Goal: Information Seeking & Learning: Learn about a topic

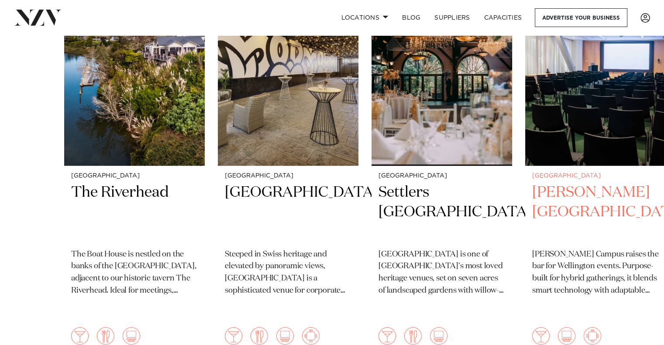
scroll to position [349, 0]
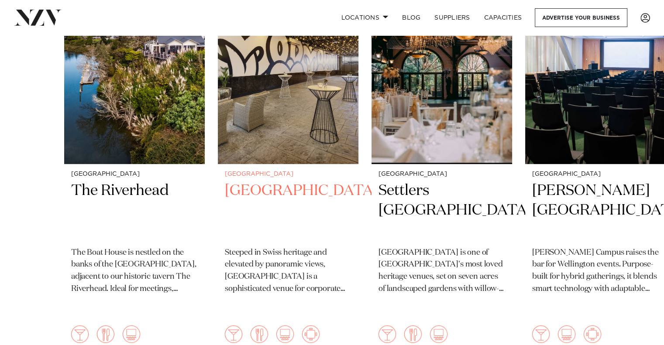
click at [274, 190] on h2 "Movenpick Hotel Auckland" at bounding box center [288, 210] width 127 height 59
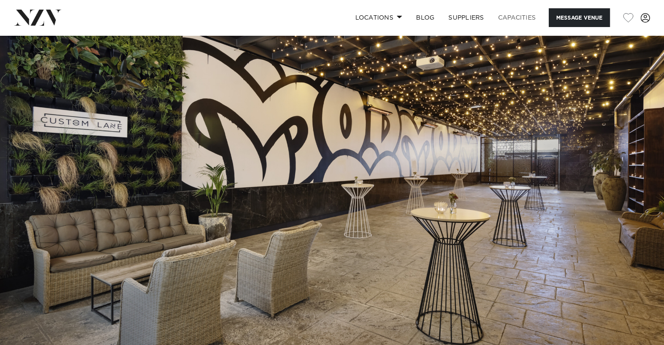
click at [514, 13] on link "Capacities" at bounding box center [517, 17] width 52 height 19
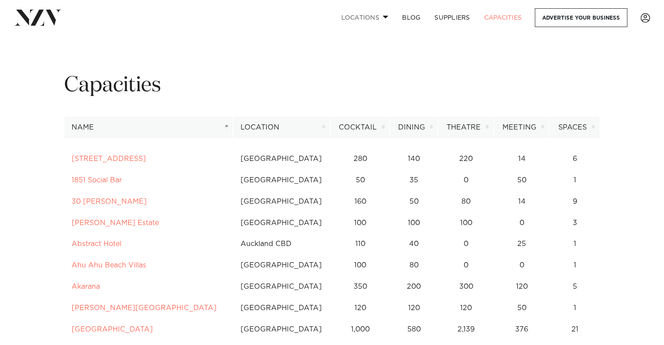
click at [376, 14] on link "Locations" at bounding box center [364, 17] width 61 height 19
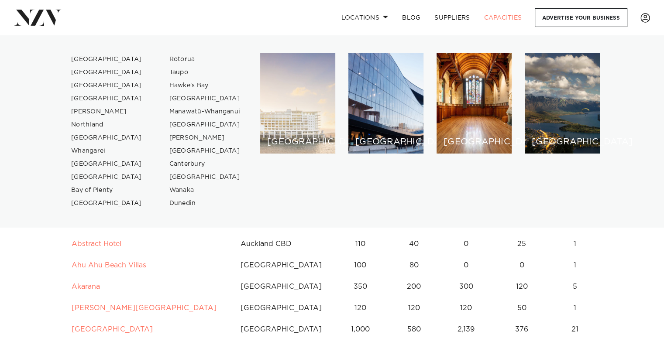
click at [294, 103] on div "[GEOGRAPHIC_DATA]" at bounding box center [297, 103] width 75 height 101
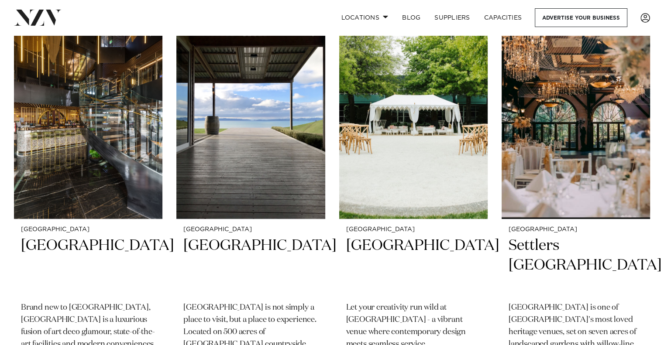
scroll to position [2313, 0]
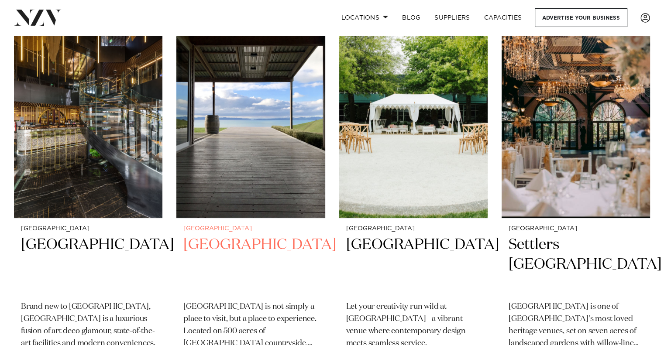
click at [216, 235] on h2 "[GEOGRAPHIC_DATA]" at bounding box center [250, 264] width 134 height 59
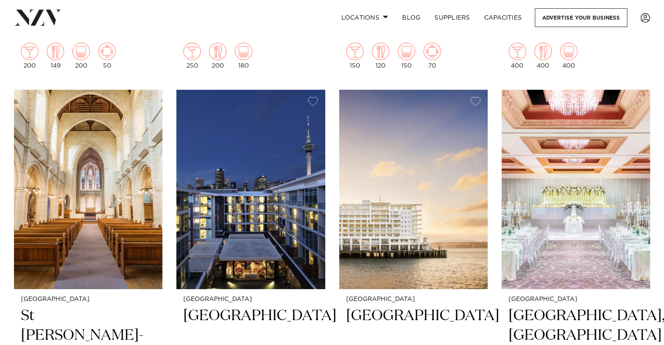
scroll to position [2694, 0]
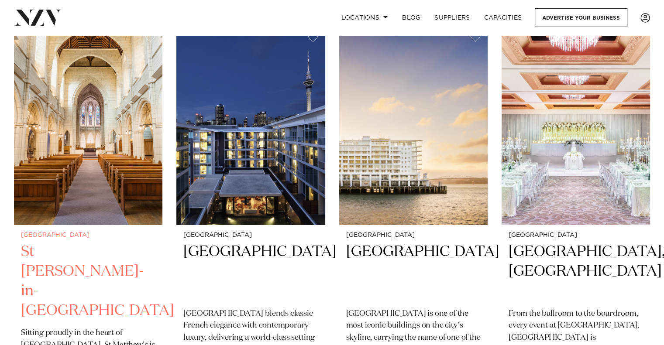
click at [46, 242] on h2 "St [PERSON_NAME]-in-[GEOGRAPHIC_DATA]" at bounding box center [88, 281] width 134 height 79
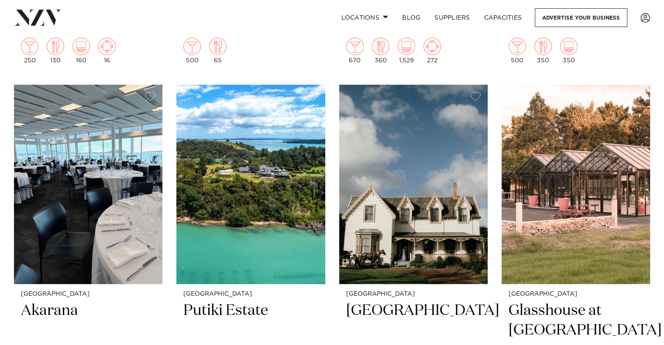
scroll to position [4295, 0]
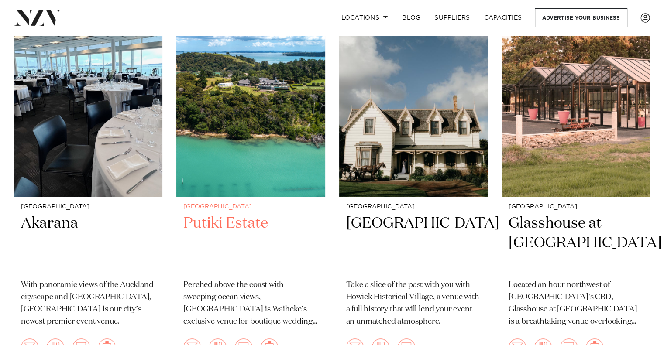
click at [244, 214] on h2 "Putiki Estate" at bounding box center [250, 243] width 134 height 59
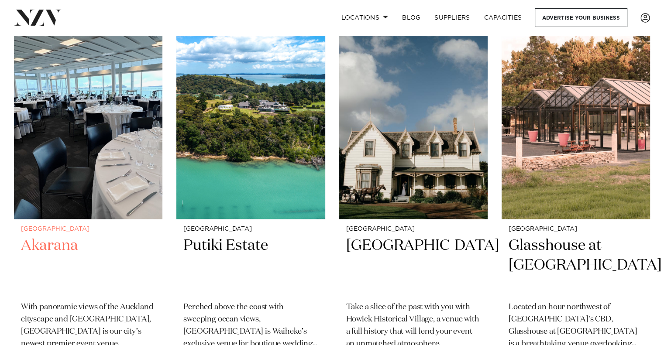
click at [48, 236] on h2 "Akarana" at bounding box center [88, 265] width 134 height 59
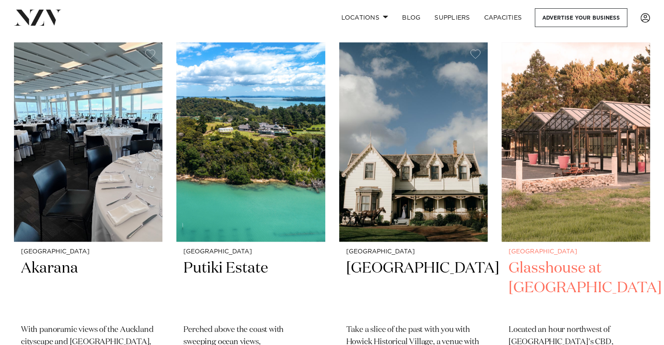
click at [529, 259] on h2 "Glasshouse at Aotea Farm" at bounding box center [575, 288] width 134 height 59
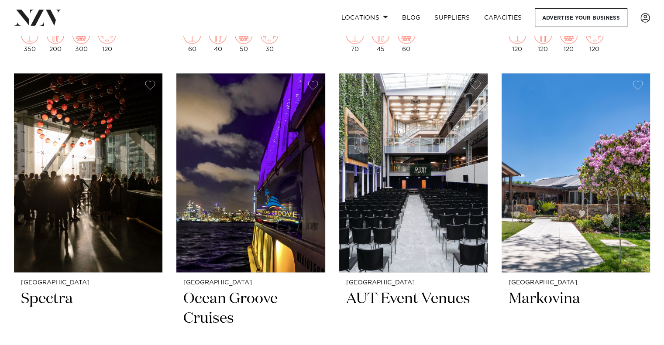
scroll to position [4620, 0]
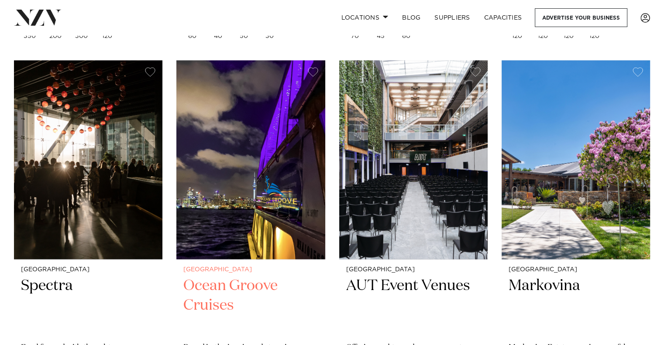
click at [225, 276] on h2 "Ocean Groove Cruises" at bounding box center [250, 305] width 134 height 59
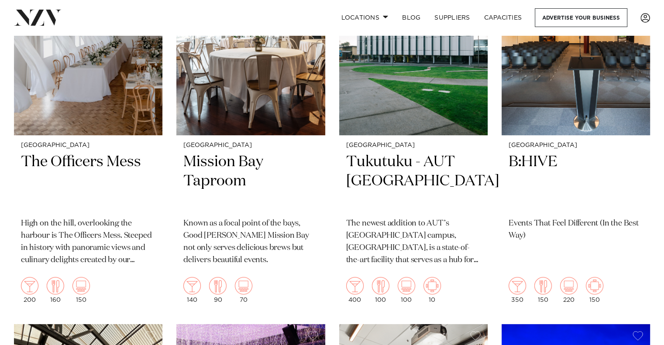
scroll to position [7083, 0]
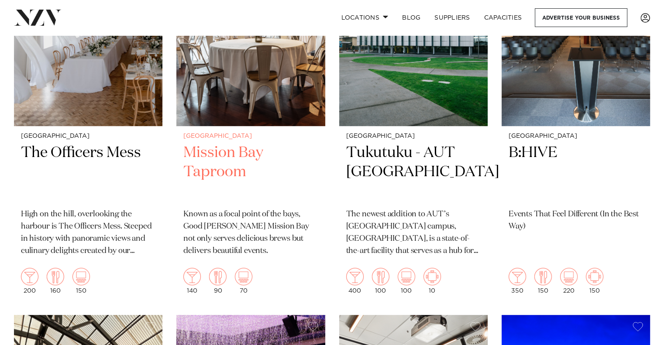
click at [272, 69] on img at bounding box center [250, 26] width 148 height 199
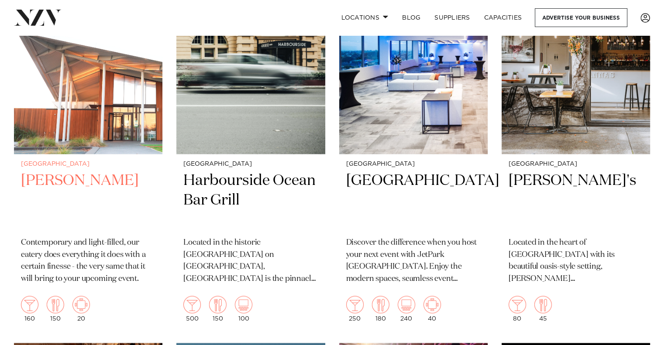
scroll to position [7874, 0]
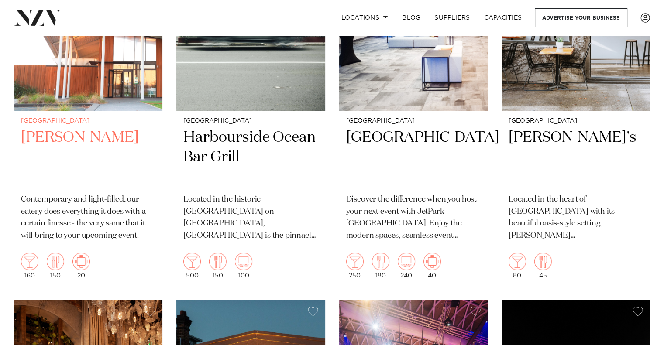
click at [51, 128] on h2 "Percy" at bounding box center [88, 157] width 134 height 59
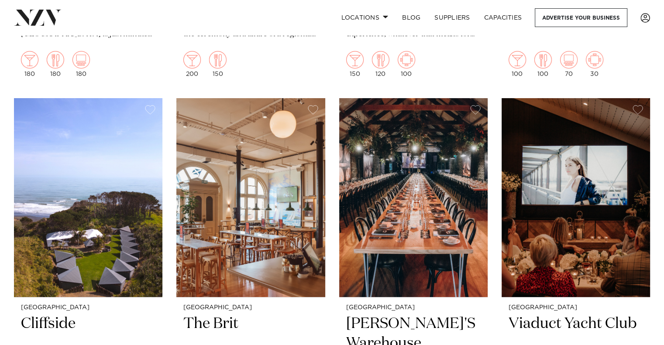
scroll to position [10014, 0]
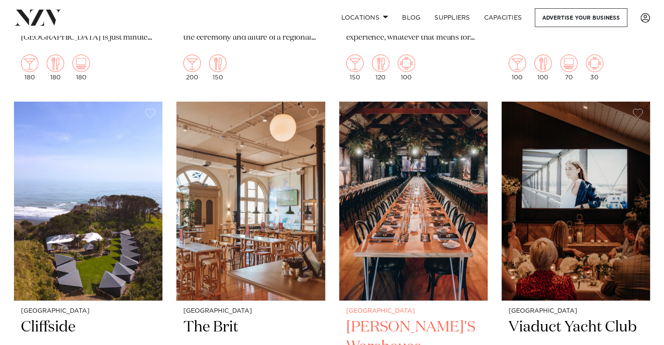
click at [447, 209] on img at bounding box center [413, 201] width 148 height 199
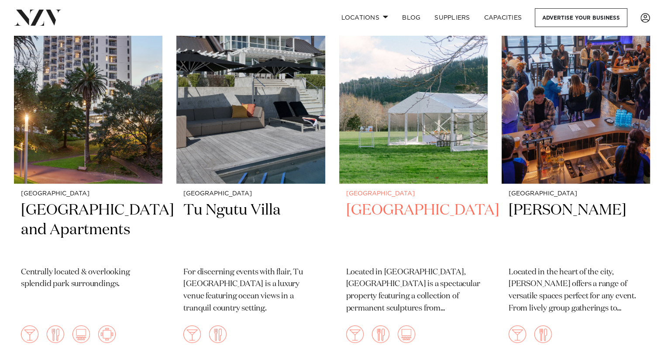
scroll to position [10482, 0]
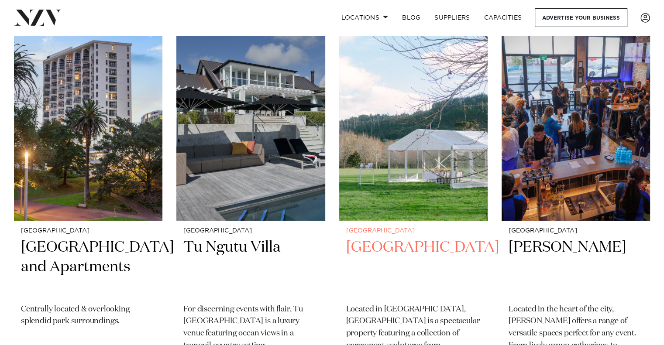
click at [419, 238] on h2 "Riverhaven Artland" at bounding box center [413, 267] width 134 height 59
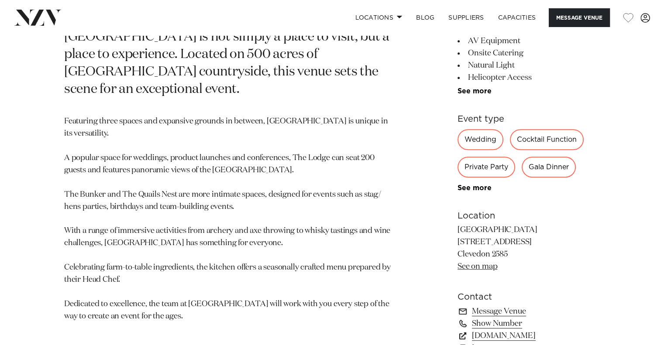
scroll to position [436, 0]
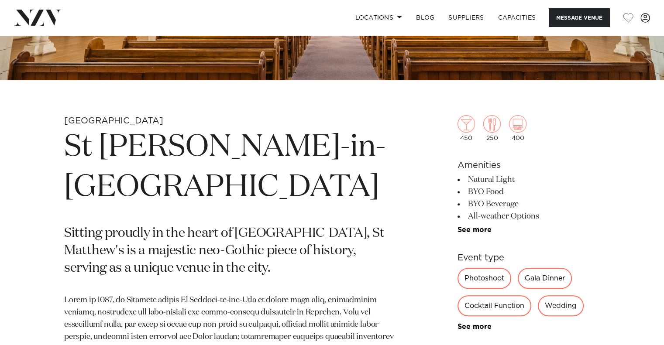
scroll to position [305, 0]
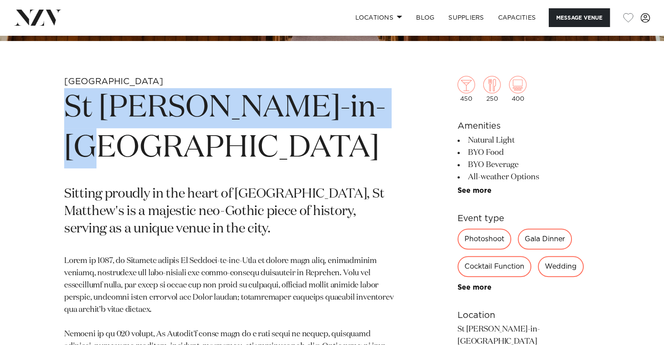
drag, startPoint x: 382, startPoint y: 110, endPoint x: 67, endPoint y: 113, distance: 315.0
click at [67, 113] on h1 "St Matthew-in-the-City" at bounding box center [229, 128] width 331 height 80
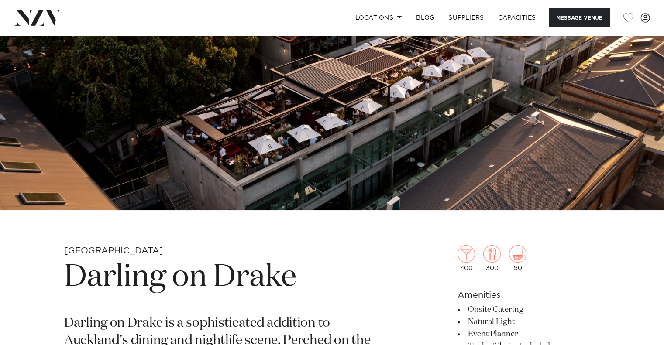
scroll to position [44, 0]
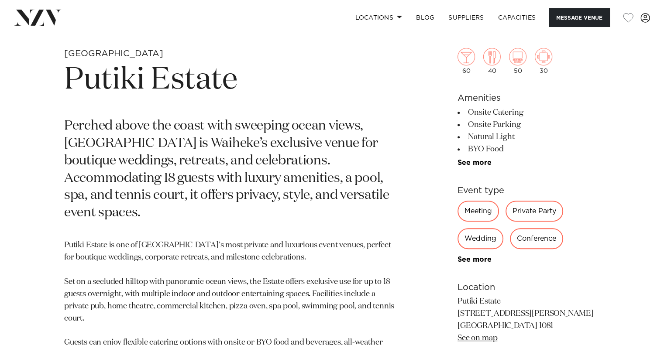
scroll to position [349, 0]
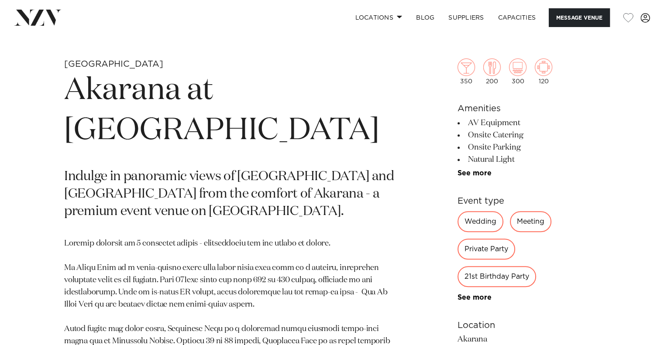
scroll to position [305, 0]
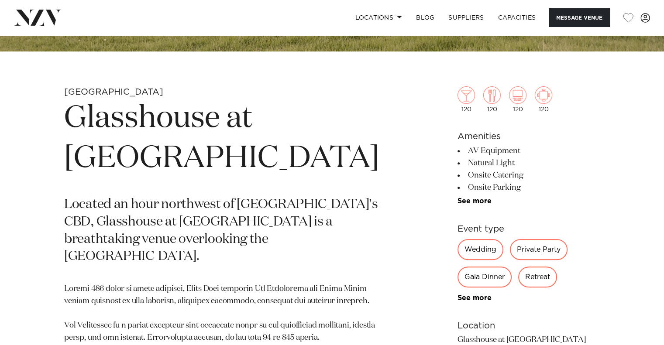
scroll to position [393, 0]
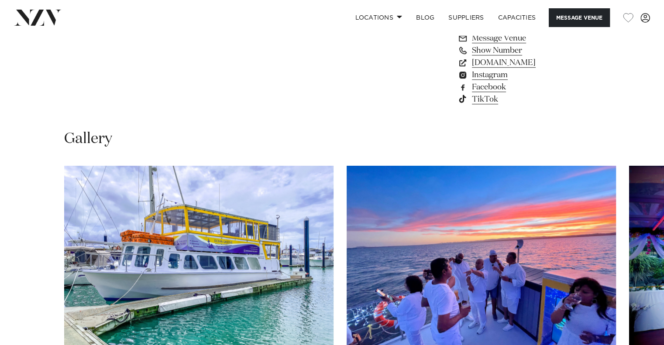
scroll to position [785, 0]
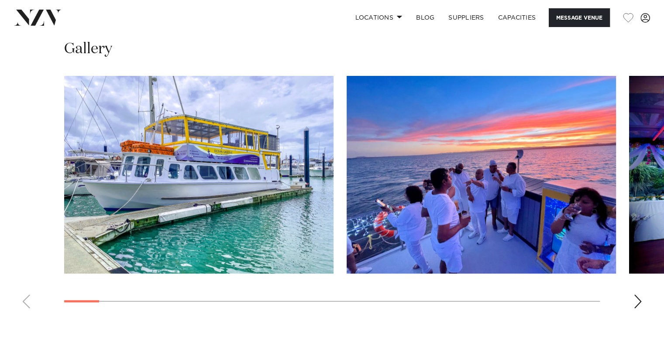
click at [637, 301] on div "Next slide" at bounding box center [637, 302] width 9 height 14
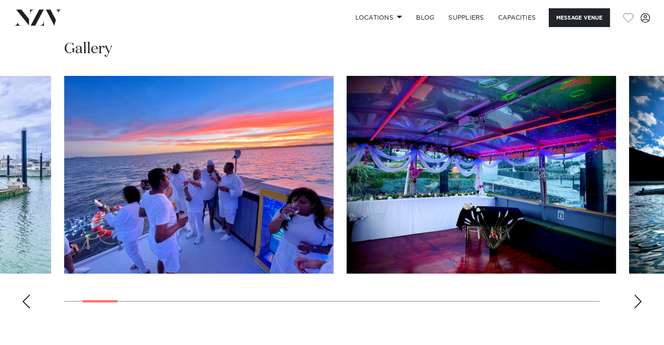
click at [637, 301] on div "Next slide" at bounding box center [637, 302] width 9 height 14
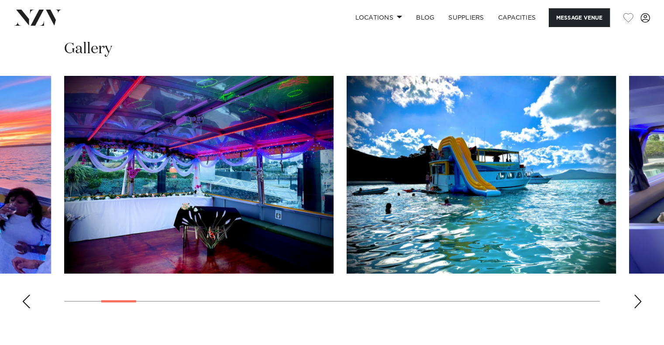
click at [637, 301] on div "Next slide" at bounding box center [637, 302] width 9 height 14
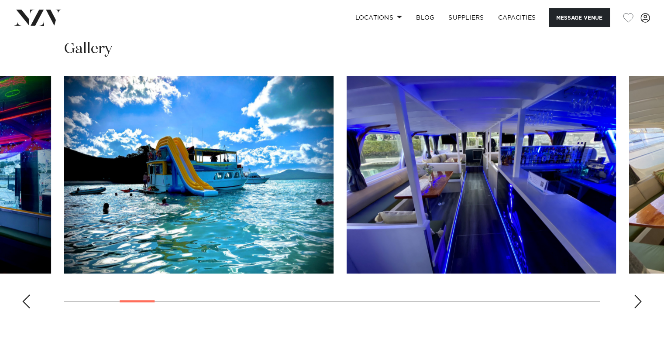
click at [637, 301] on div "Next slide" at bounding box center [637, 302] width 9 height 14
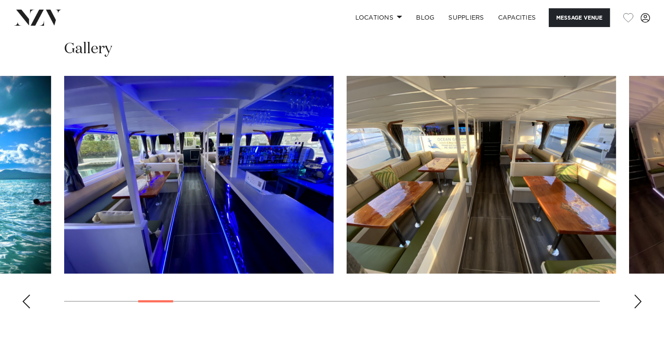
click at [637, 301] on div "Next slide" at bounding box center [637, 302] width 9 height 14
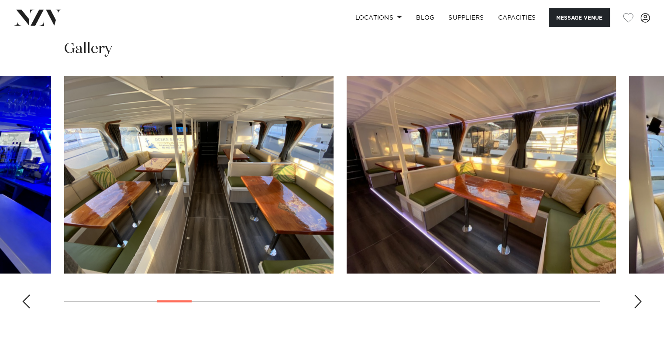
click at [637, 301] on div "Next slide" at bounding box center [637, 302] width 9 height 14
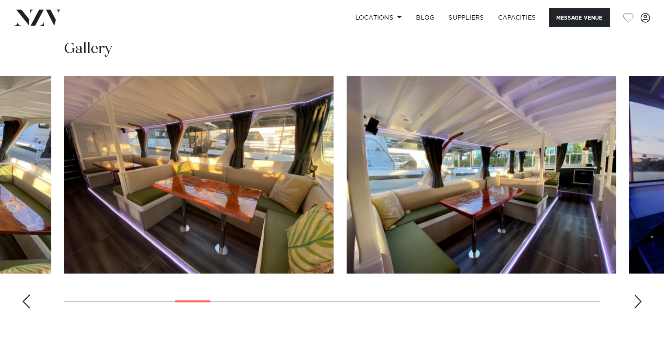
click at [637, 301] on div "Next slide" at bounding box center [637, 302] width 9 height 14
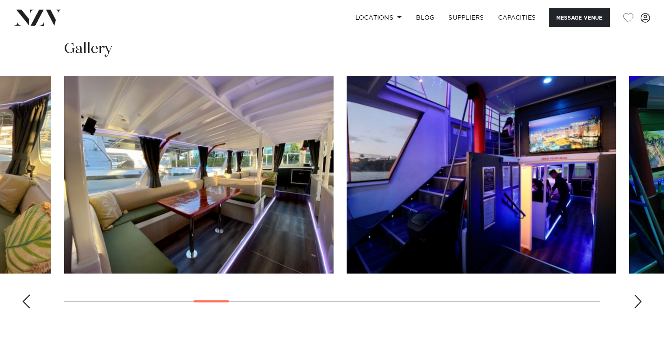
click at [637, 301] on div "Next slide" at bounding box center [637, 302] width 9 height 14
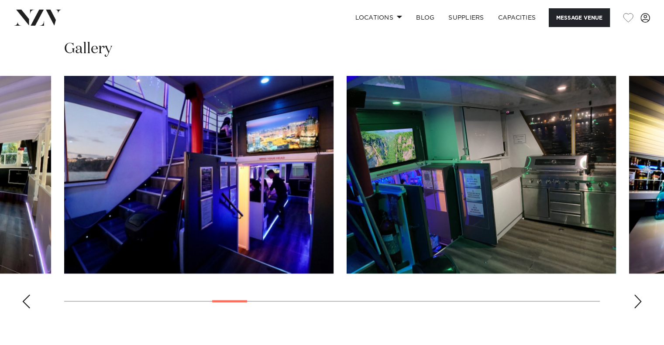
click at [637, 301] on div "Next slide" at bounding box center [637, 302] width 9 height 14
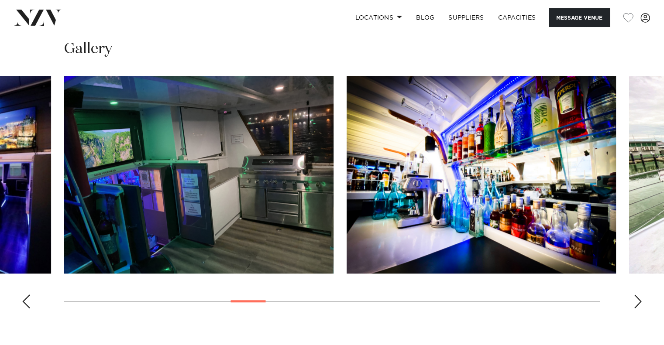
click at [637, 301] on div "Next slide" at bounding box center [637, 302] width 9 height 14
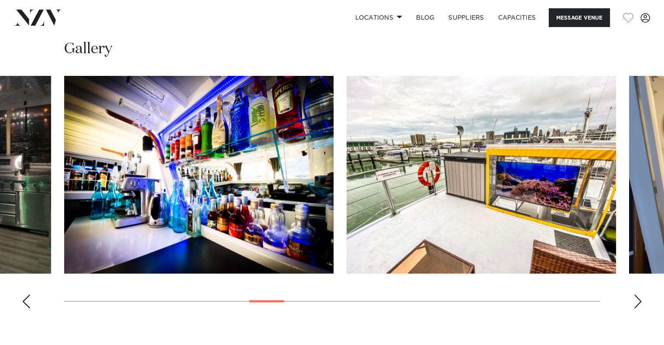
click at [637, 301] on div "Next slide" at bounding box center [637, 302] width 9 height 14
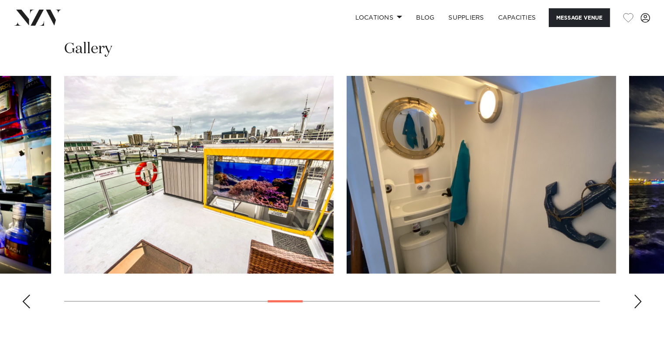
click at [637, 301] on div "Next slide" at bounding box center [637, 302] width 9 height 14
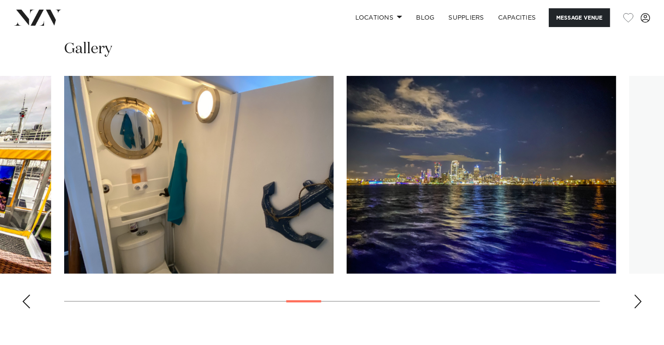
click at [637, 301] on div "Next slide" at bounding box center [637, 302] width 9 height 14
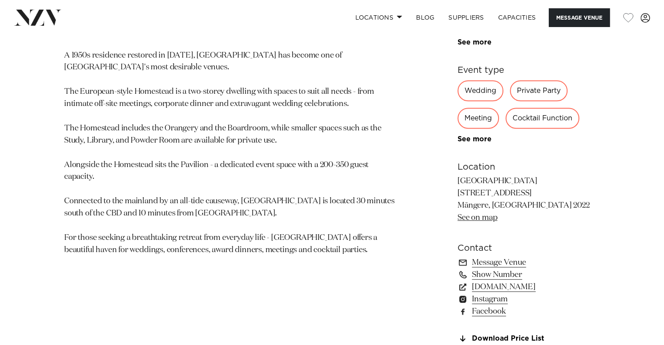
scroll to position [480, 0]
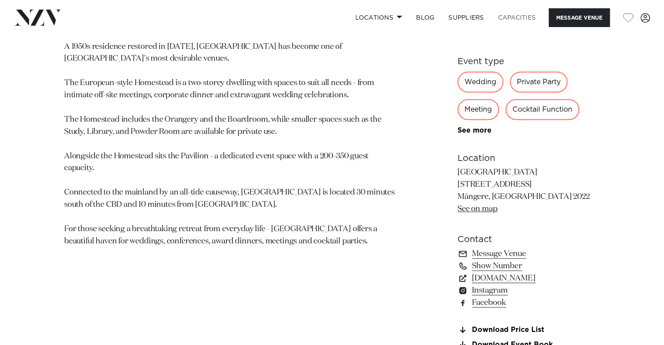
click at [528, 19] on link "Capacities" at bounding box center [517, 17] width 52 height 19
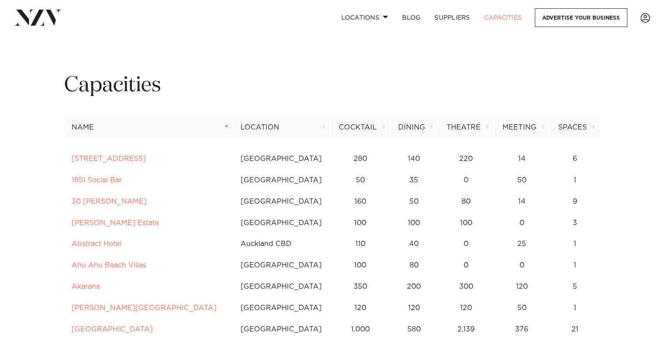
click at [367, 127] on th "Cocktail" at bounding box center [359, 127] width 59 height 21
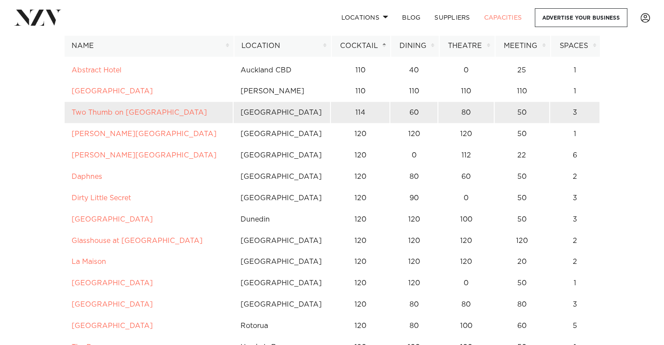
scroll to position [1833, 0]
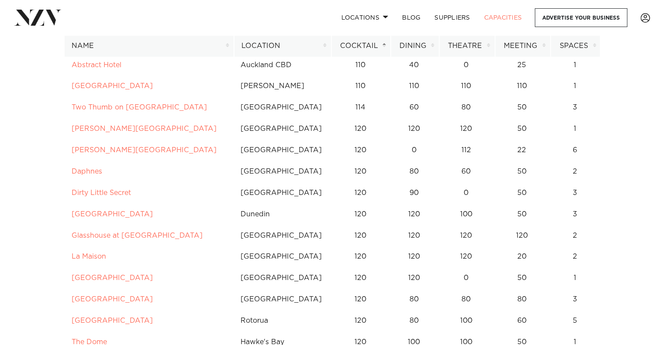
drag, startPoint x: 89, startPoint y: 246, endPoint x: 12, endPoint y: 318, distance: 105.2
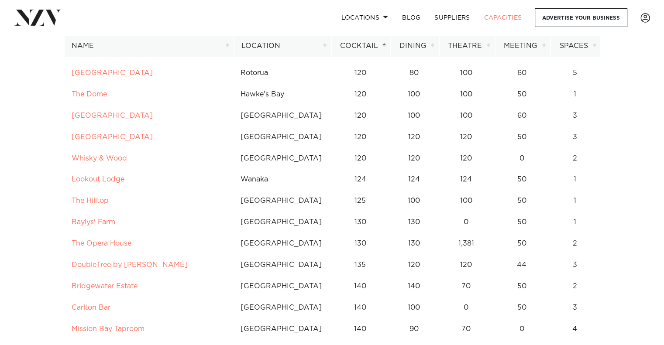
scroll to position [2094, 0]
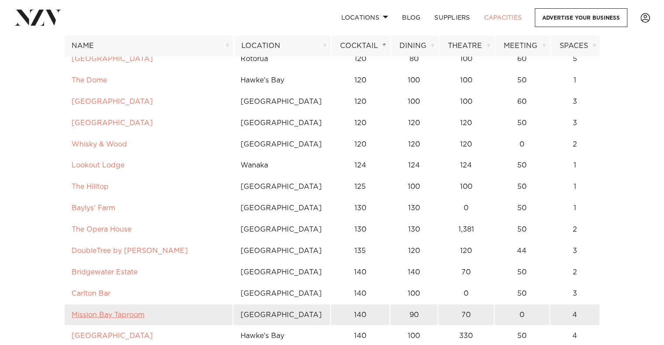
click at [94, 312] on link "Mission Bay Taproom" at bounding box center [108, 315] width 73 height 7
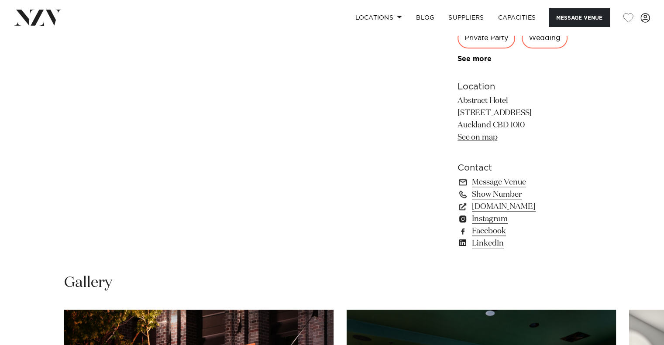
scroll to position [524, 0]
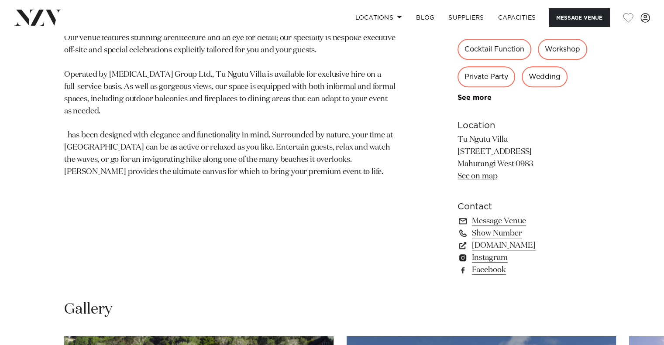
scroll to position [524, 0]
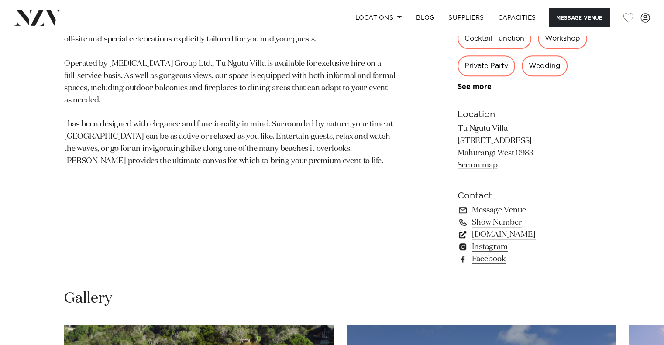
click at [510, 236] on link "www.tungutuvilla.com" at bounding box center [528, 235] width 142 height 12
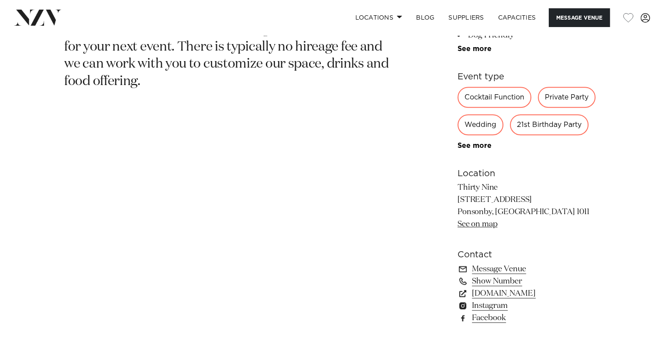
scroll to position [480, 0]
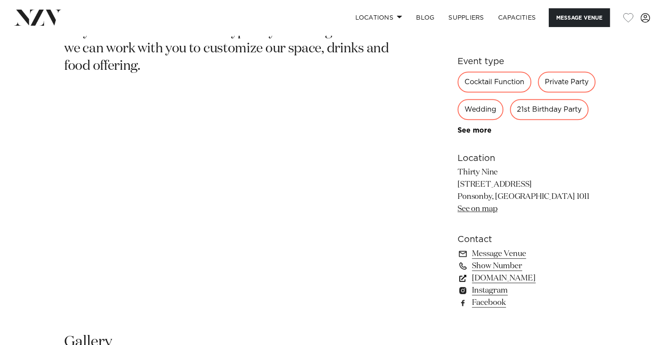
click at [490, 277] on link "www.thirtynine.co.nz" at bounding box center [528, 278] width 142 height 12
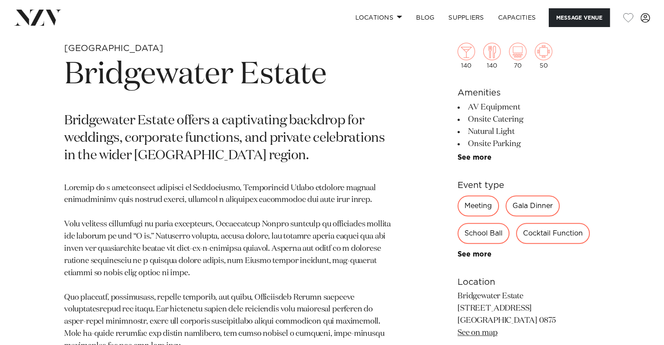
scroll to position [436, 0]
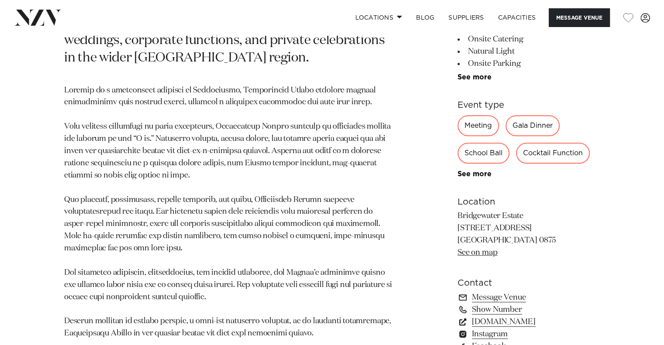
click at [497, 320] on link "www.bridgewaterestate.co.nz" at bounding box center [528, 322] width 142 height 12
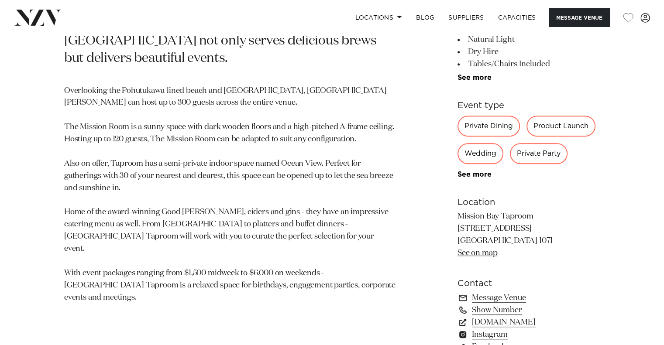
scroll to position [436, 0]
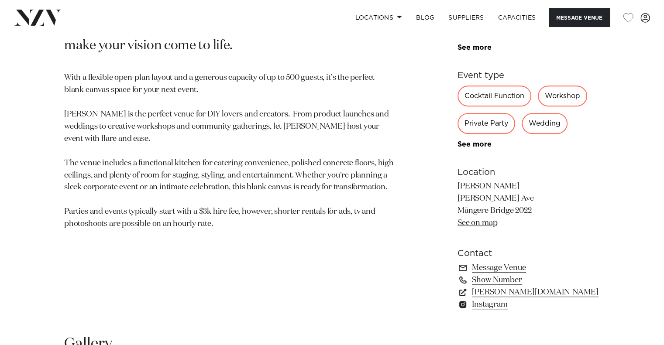
scroll to position [349, 0]
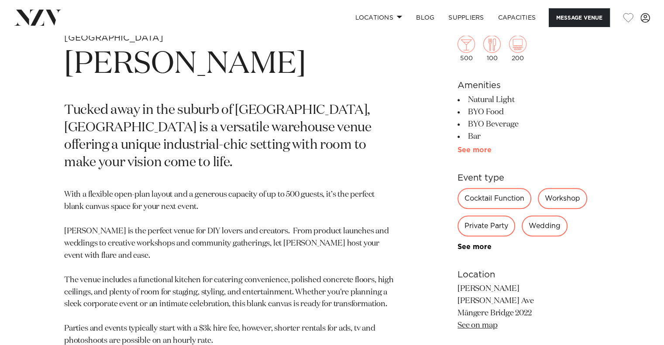
click at [478, 151] on link "See more" at bounding box center [491, 150] width 68 height 7
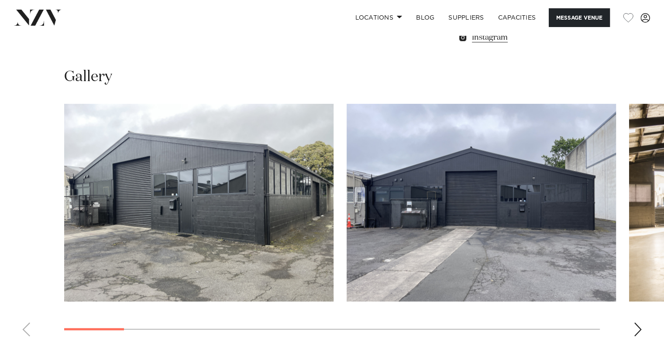
scroll to position [960, 0]
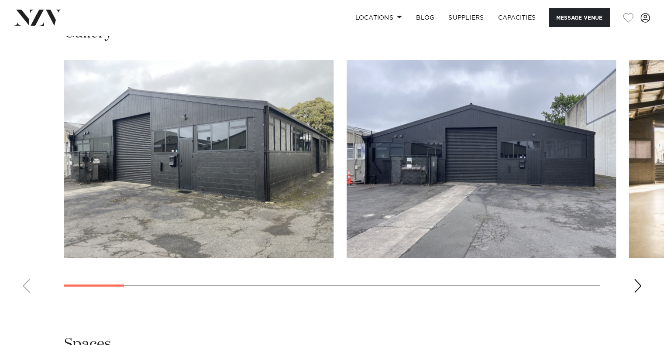
click at [635, 285] on div "Next slide" at bounding box center [637, 286] width 9 height 14
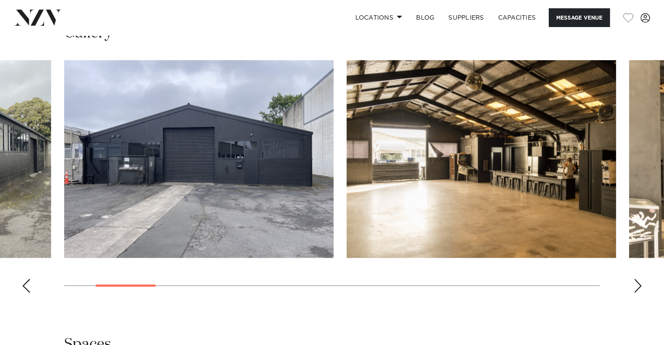
click at [635, 285] on div "Next slide" at bounding box center [637, 286] width 9 height 14
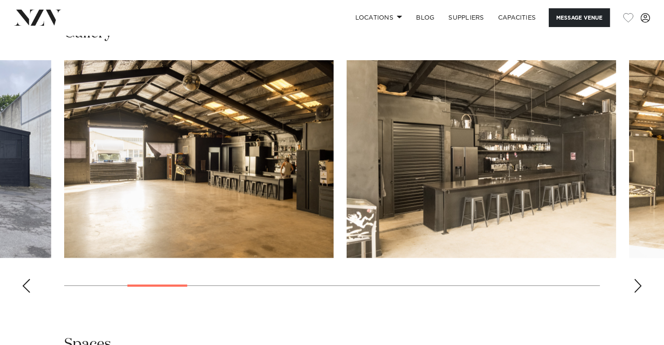
click at [635, 285] on div "Next slide" at bounding box center [637, 286] width 9 height 14
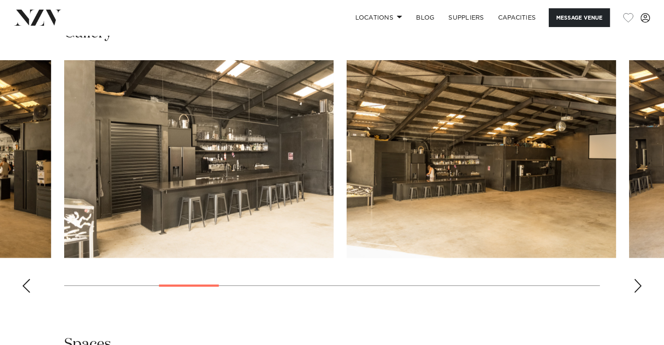
click at [635, 285] on div "Next slide" at bounding box center [637, 286] width 9 height 14
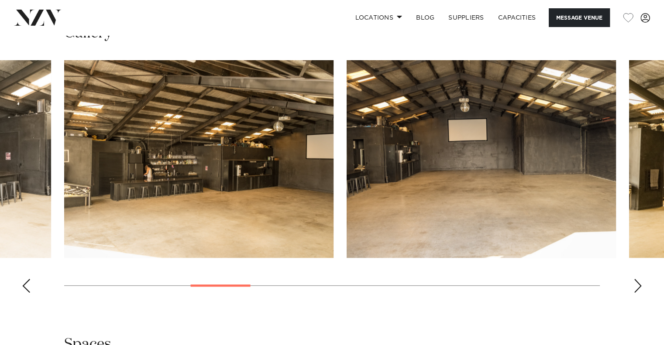
click at [635, 285] on div "Next slide" at bounding box center [637, 286] width 9 height 14
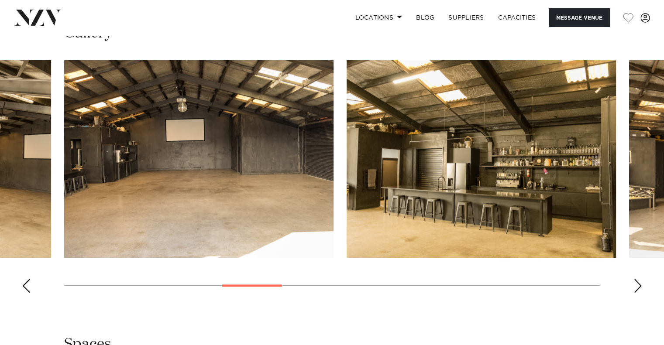
click at [635, 285] on div "Next slide" at bounding box center [637, 286] width 9 height 14
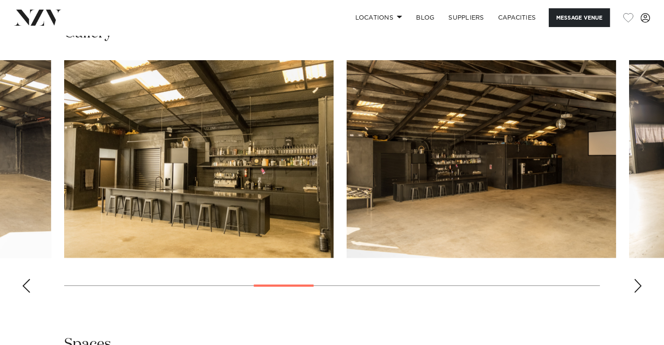
click at [635, 285] on div "Next slide" at bounding box center [637, 286] width 9 height 14
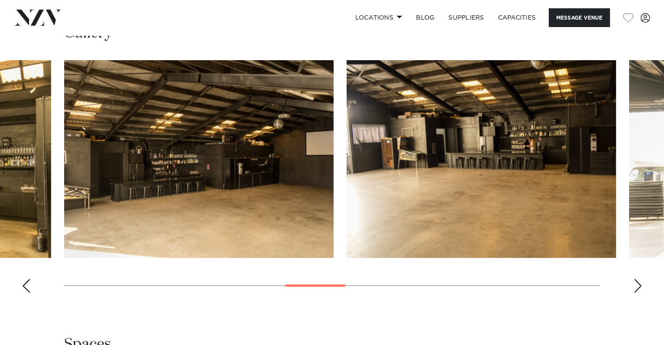
click at [635, 285] on div "Next slide" at bounding box center [637, 286] width 9 height 14
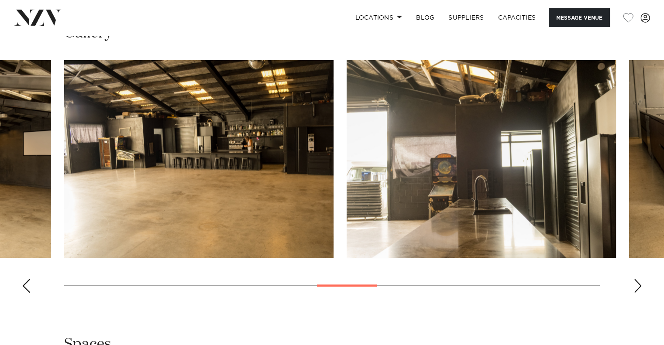
click at [635, 285] on div "Next slide" at bounding box center [637, 286] width 9 height 14
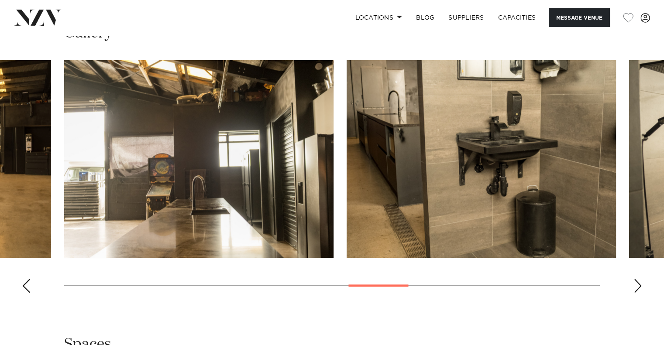
click at [635, 285] on div "Next slide" at bounding box center [637, 286] width 9 height 14
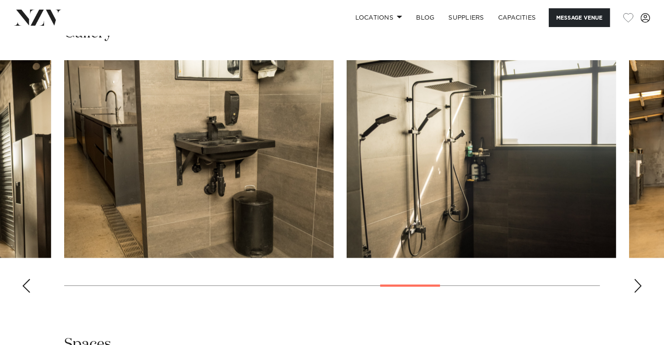
click at [635, 285] on div "Next slide" at bounding box center [637, 286] width 9 height 14
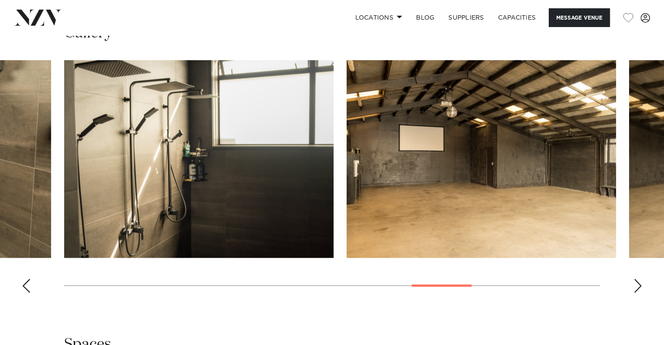
click at [635, 285] on div "Next slide" at bounding box center [637, 286] width 9 height 14
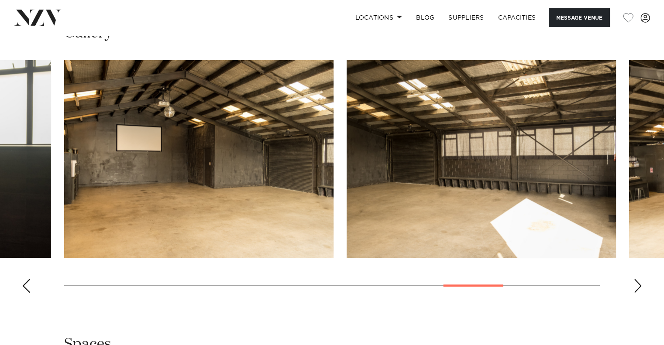
click at [635, 285] on div "Next slide" at bounding box center [637, 286] width 9 height 14
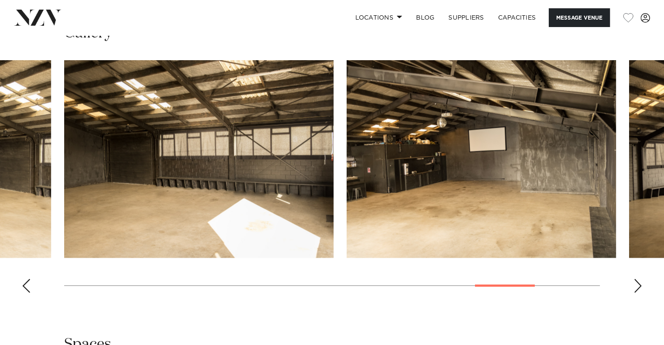
click at [635, 285] on div "Next slide" at bounding box center [637, 286] width 9 height 14
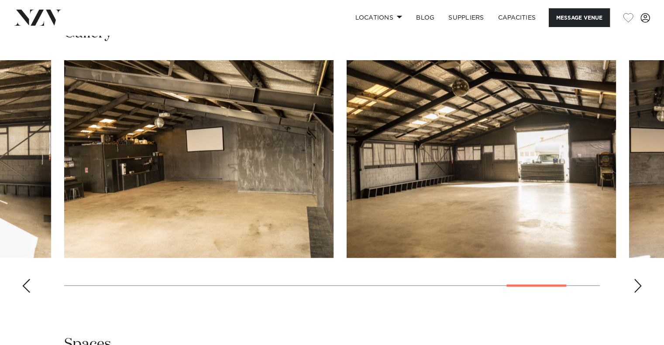
click at [635, 285] on div "Next slide" at bounding box center [637, 286] width 9 height 14
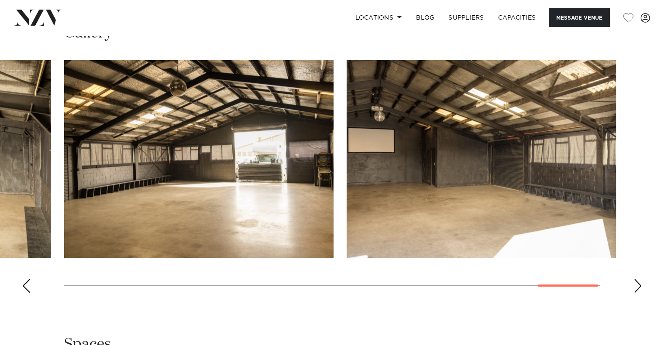
click at [635, 285] on div "Next slide" at bounding box center [637, 286] width 9 height 14
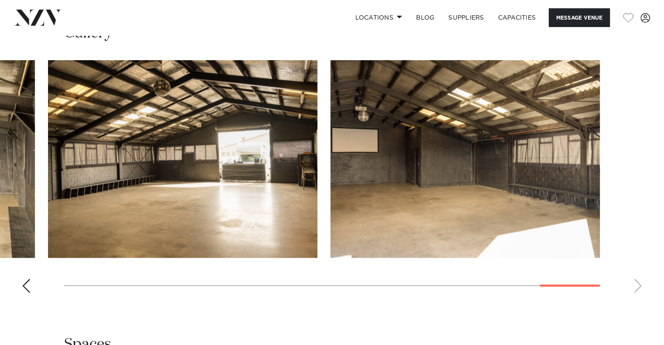
click at [635, 285] on swiper-container at bounding box center [332, 180] width 664 height 240
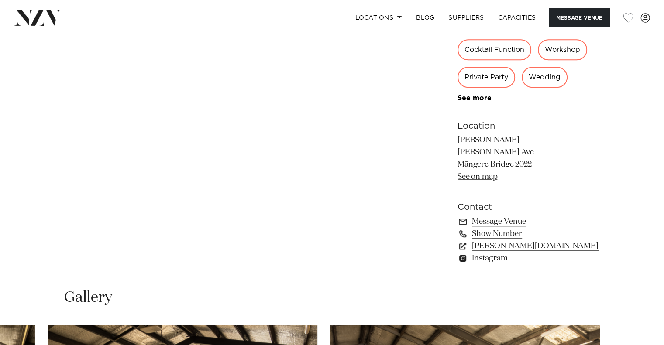
scroll to position [698, 0]
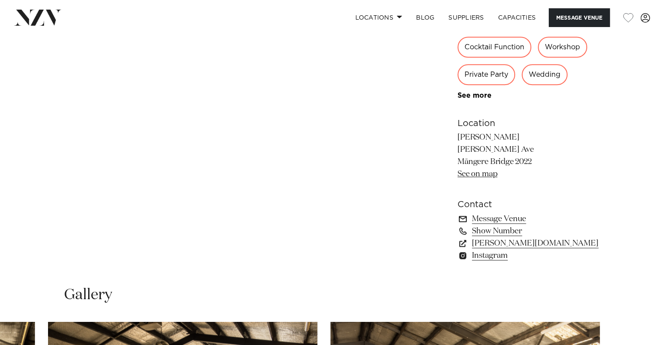
click at [504, 219] on link "Message Venue" at bounding box center [528, 219] width 142 height 12
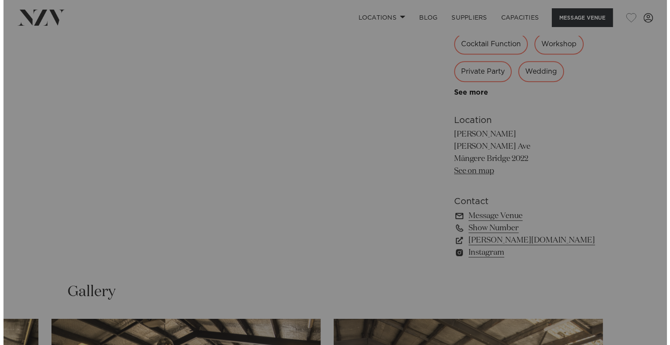
scroll to position [701, 0]
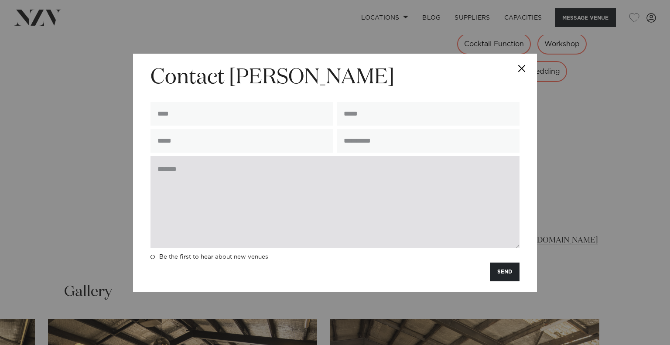
paste textarea "**********"
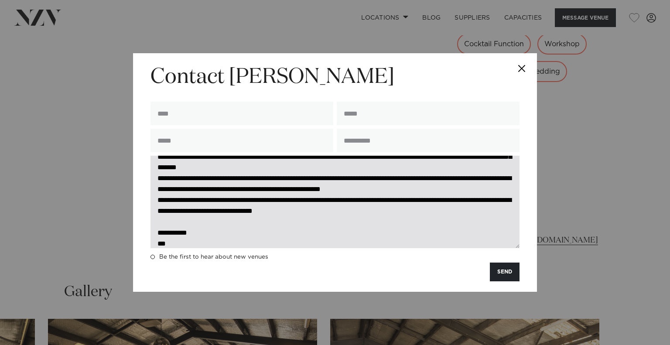
scroll to position [0, 0]
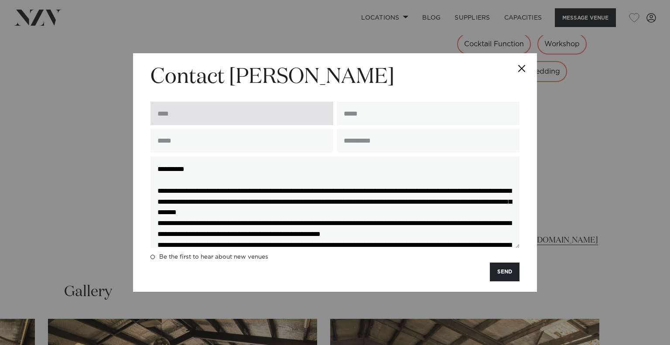
type textarea "**********"
click at [208, 118] on input "text" at bounding box center [242, 114] width 183 height 24
type input "***"
type input "****"
type input "**********"
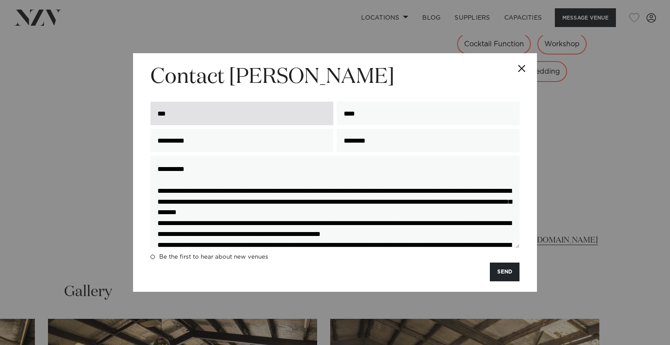
type input "********"
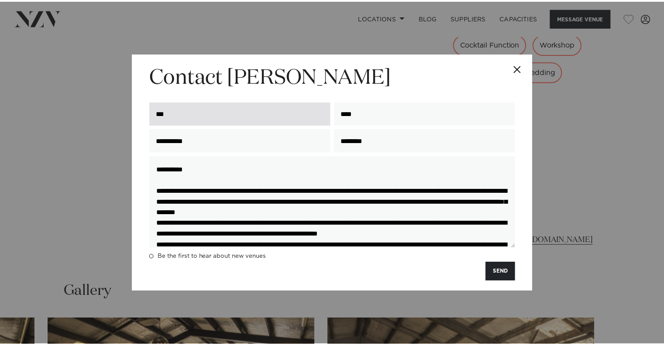
scroll to position [54, 0]
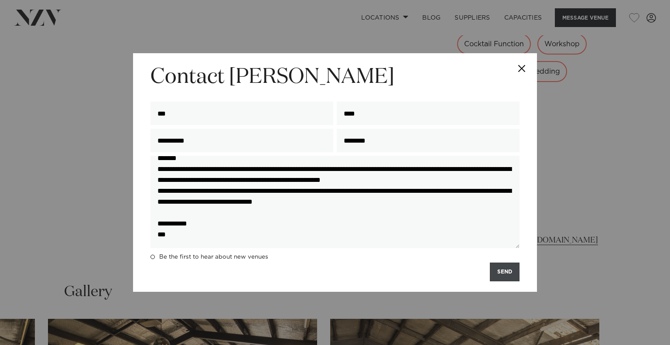
click at [500, 274] on button "SEND" at bounding box center [505, 272] width 30 height 19
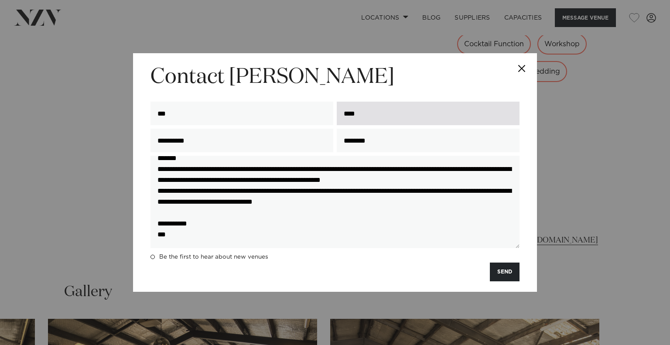
click at [363, 115] on input "****" at bounding box center [428, 114] width 183 height 24
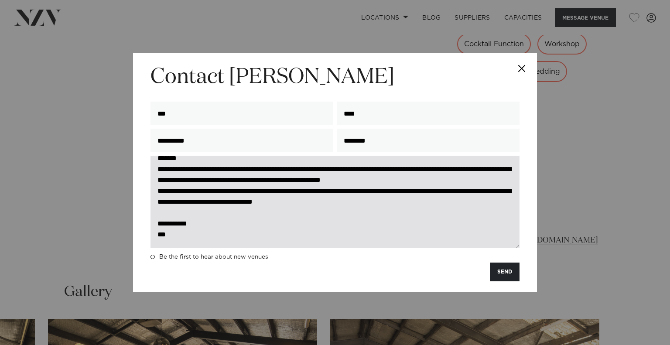
click at [265, 176] on textarea "**********" at bounding box center [335, 202] width 369 height 92
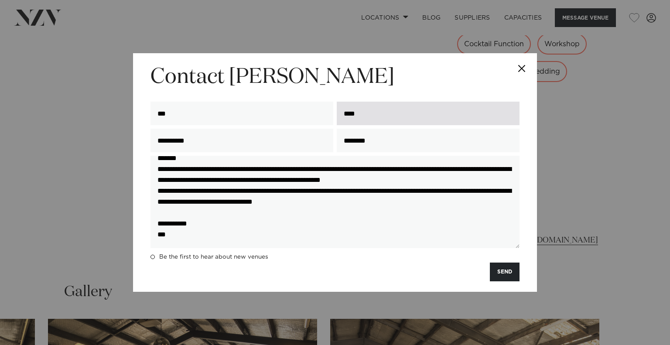
click at [365, 112] on input "****" at bounding box center [428, 114] width 183 height 24
type input "**********"
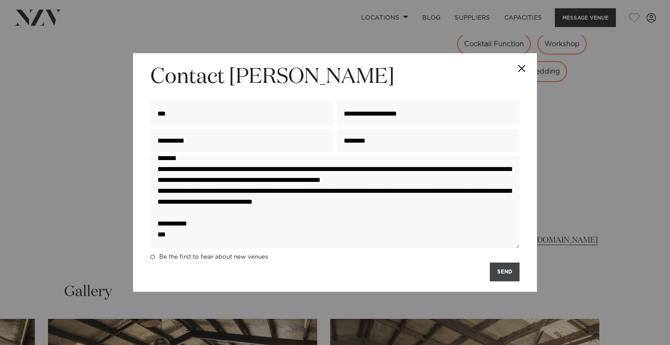
click at [509, 272] on button "SEND" at bounding box center [505, 272] width 30 height 19
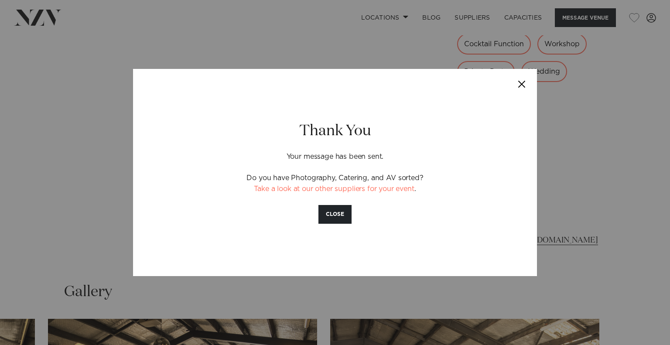
click at [522, 84] on button "Close" at bounding box center [522, 84] width 31 height 31
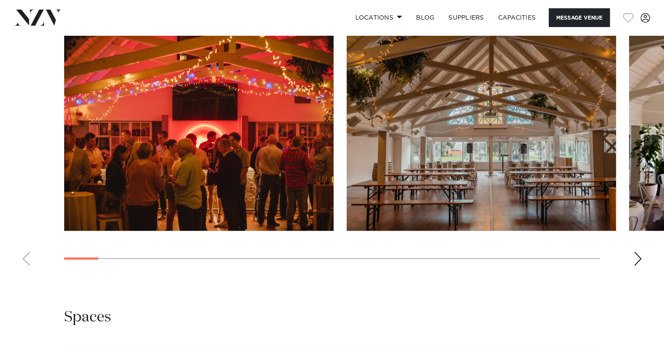
scroll to position [873, 0]
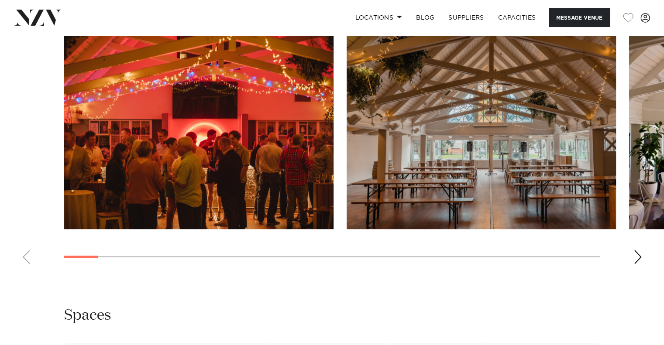
click at [637, 253] on div "Next slide" at bounding box center [637, 257] width 9 height 14
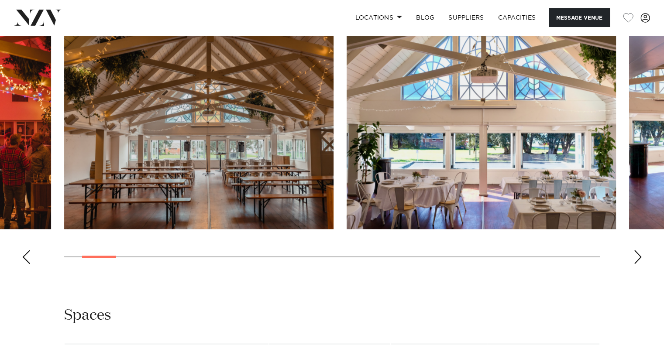
click at [637, 253] on div "Next slide" at bounding box center [637, 257] width 9 height 14
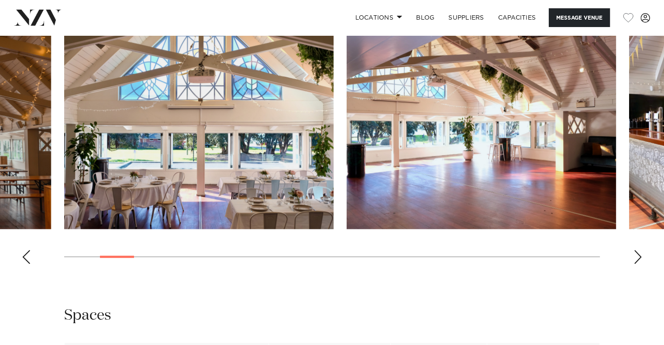
click at [637, 253] on div "Next slide" at bounding box center [637, 257] width 9 height 14
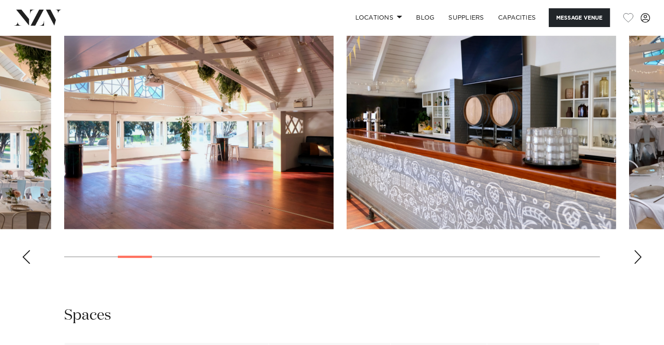
click at [637, 253] on div "Next slide" at bounding box center [637, 257] width 9 height 14
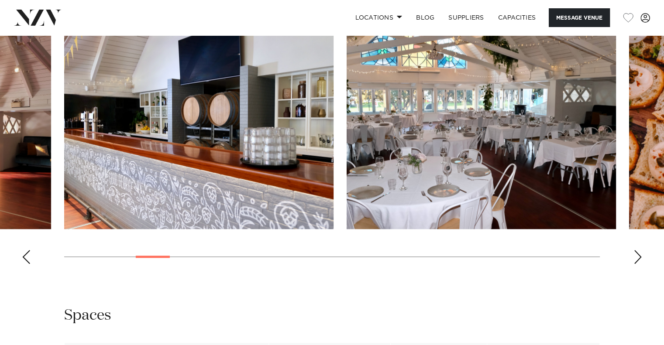
click at [637, 253] on div "Next slide" at bounding box center [637, 257] width 9 height 14
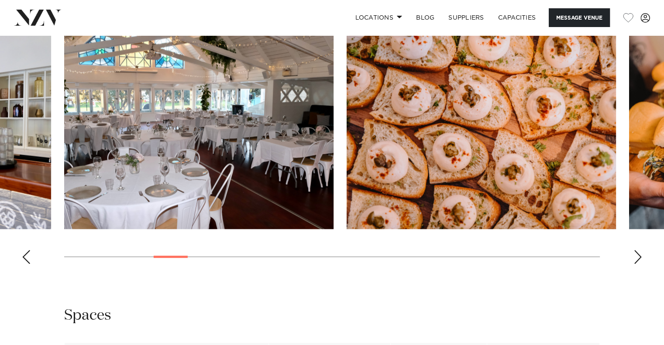
click at [637, 253] on div "Next slide" at bounding box center [637, 257] width 9 height 14
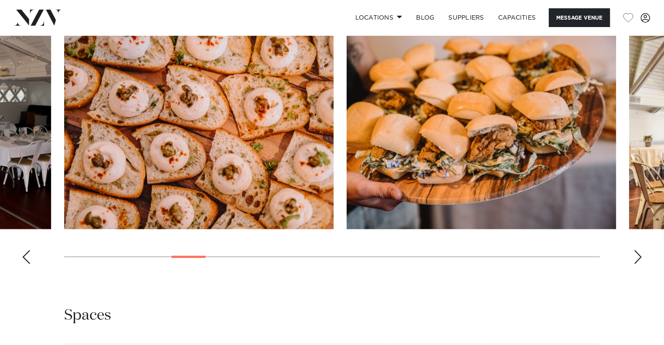
click at [637, 253] on div "Next slide" at bounding box center [637, 257] width 9 height 14
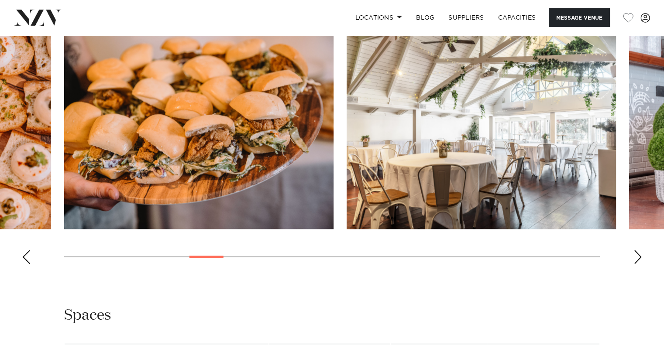
click at [637, 253] on div "Next slide" at bounding box center [637, 257] width 9 height 14
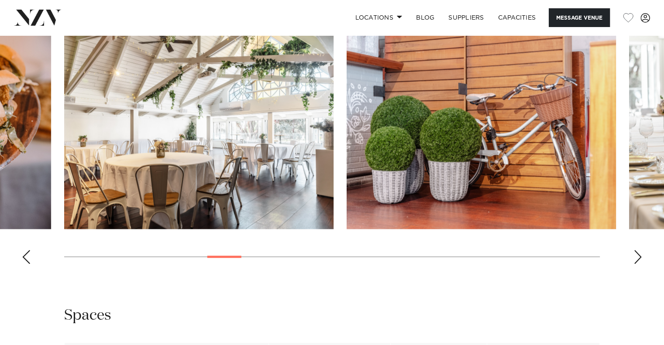
click at [637, 253] on div "Next slide" at bounding box center [637, 257] width 9 height 14
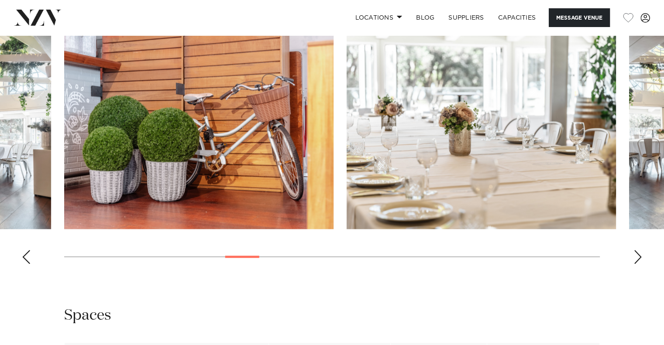
click at [637, 253] on div "Next slide" at bounding box center [637, 257] width 9 height 14
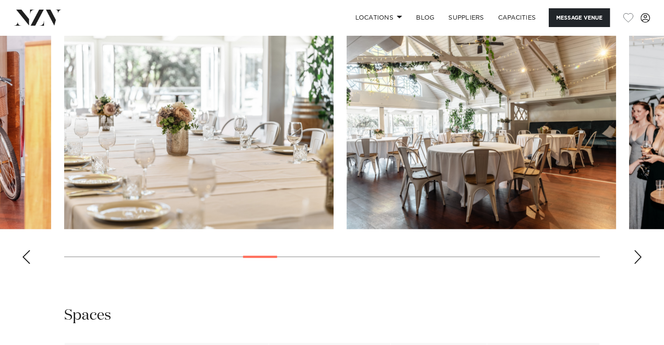
click at [637, 253] on div "Next slide" at bounding box center [637, 257] width 9 height 14
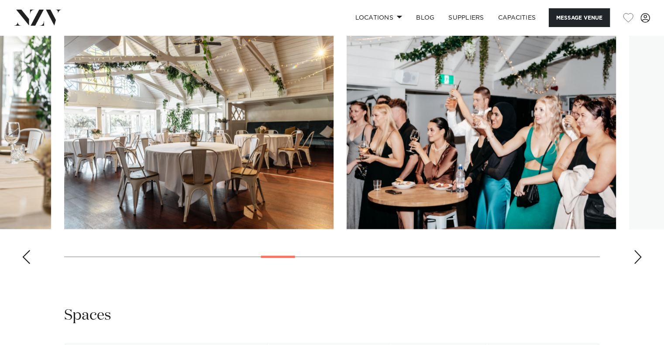
click at [637, 253] on div "Next slide" at bounding box center [637, 257] width 9 height 14
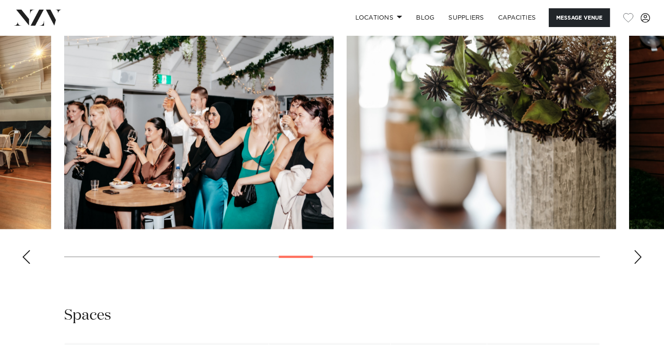
click at [637, 253] on div "Next slide" at bounding box center [637, 257] width 9 height 14
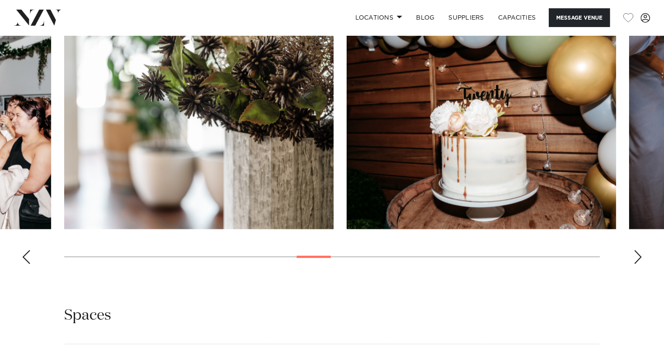
click at [637, 253] on div "Next slide" at bounding box center [637, 257] width 9 height 14
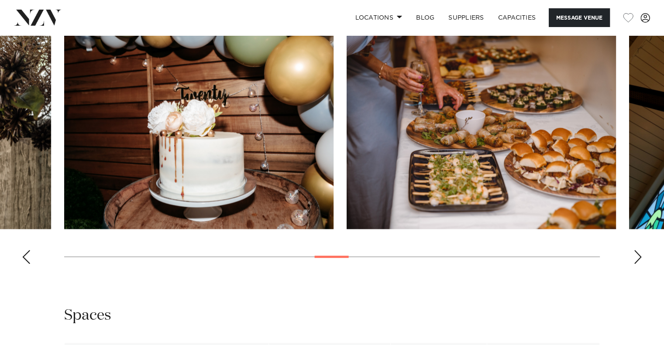
click at [637, 253] on div "Next slide" at bounding box center [637, 257] width 9 height 14
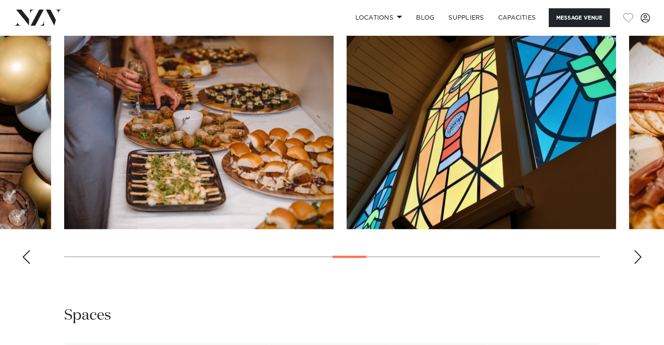
click at [637, 253] on div "Next slide" at bounding box center [637, 257] width 9 height 14
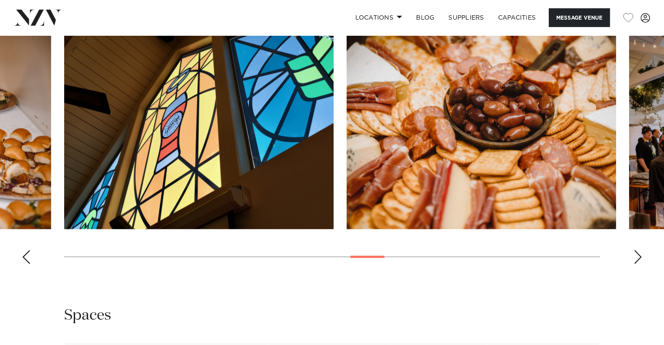
click at [637, 253] on div "Next slide" at bounding box center [637, 257] width 9 height 14
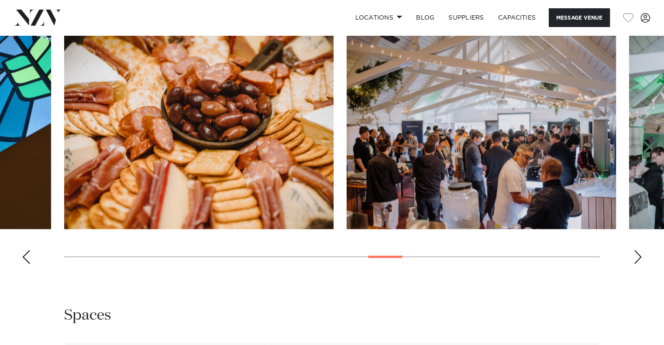
click at [637, 253] on div "Next slide" at bounding box center [637, 257] width 9 height 14
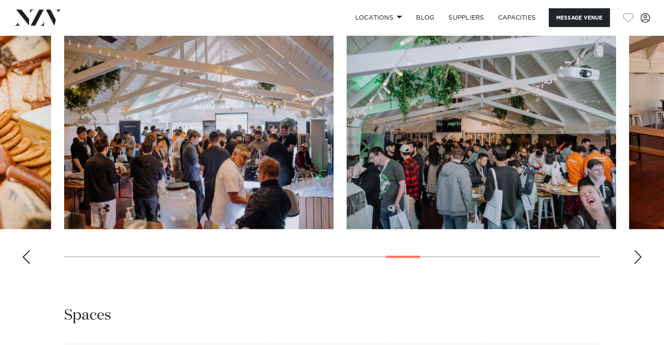
click at [637, 253] on div "Next slide" at bounding box center [637, 257] width 9 height 14
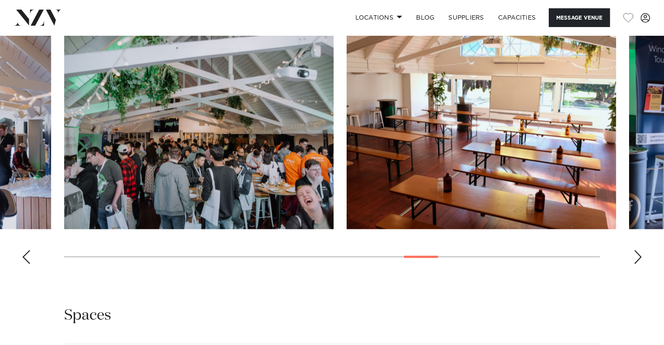
click at [637, 253] on div "Next slide" at bounding box center [637, 257] width 9 height 14
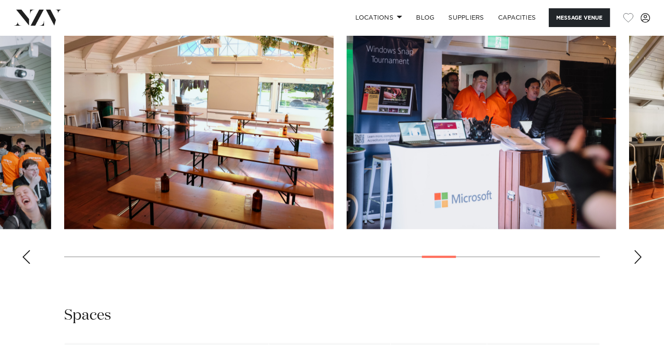
click at [637, 253] on div "Next slide" at bounding box center [637, 257] width 9 height 14
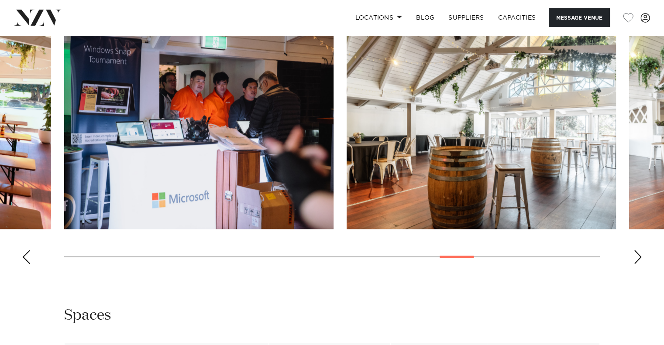
click at [637, 253] on div "Next slide" at bounding box center [637, 257] width 9 height 14
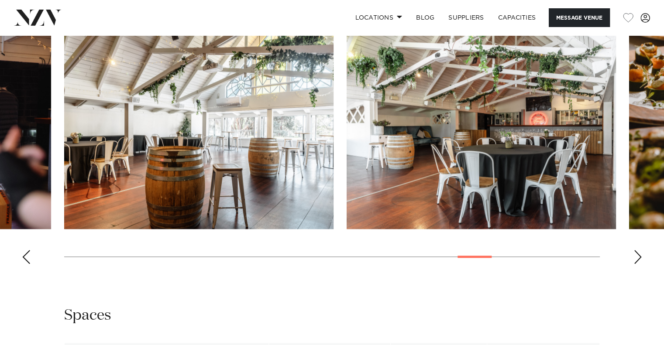
click at [637, 253] on div "Next slide" at bounding box center [637, 257] width 9 height 14
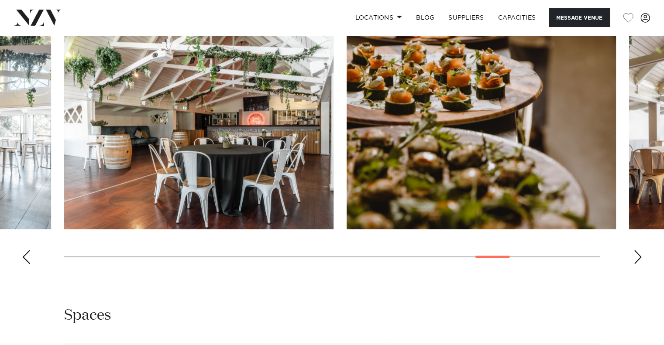
click at [637, 253] on div "Next slide" at bounding box center [637, 257] width 9 height 14
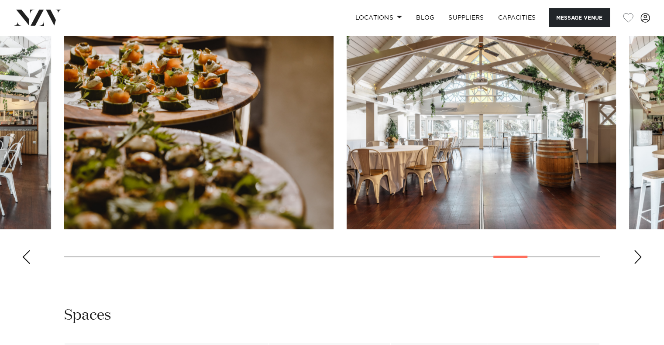
click at [637, 253] on div "Next slide" at bounding box center [637, 257] width 9 height 14
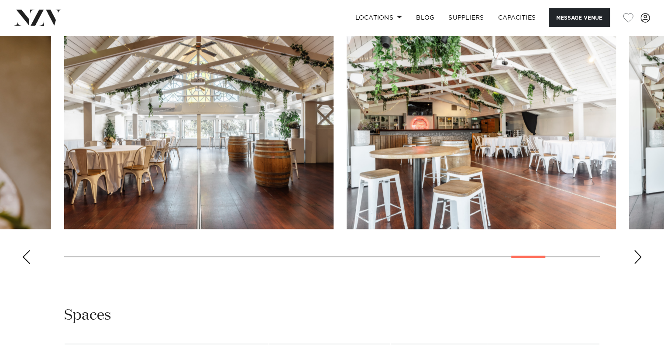
click at [637, 253] on div "Next slide" at bounding box center [637, 257] width 9 height 14
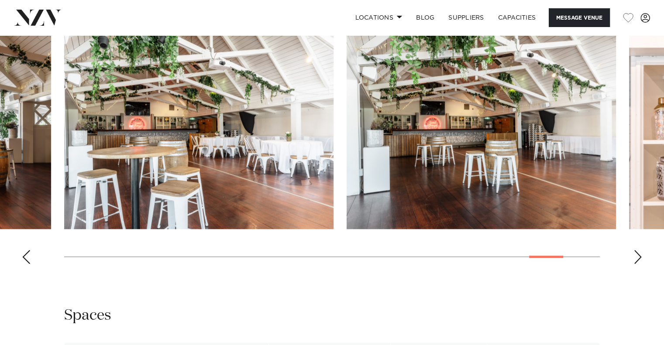
click at [637, 253] on div "Next slide" at bounding box center [637, 257] width 9 height 14
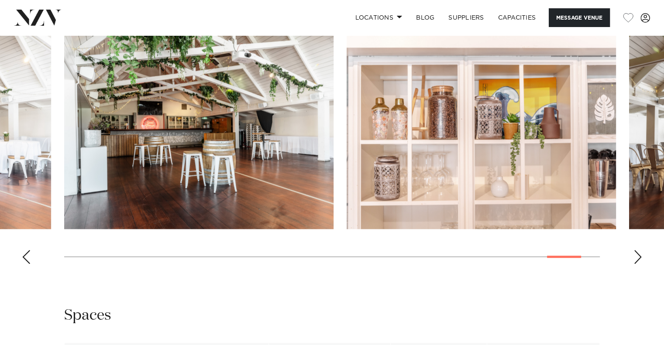
click at [637, 253] on div "Next slide" at bounding box center [637, 257] width 9 height 14
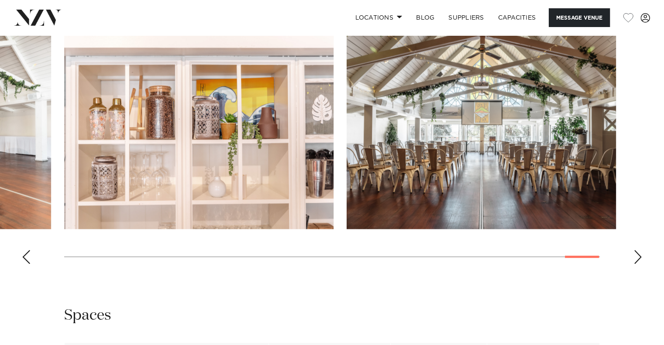
click at [637, 253] on div "Next slide" at bounding box center [637, 257] width 9 height 14
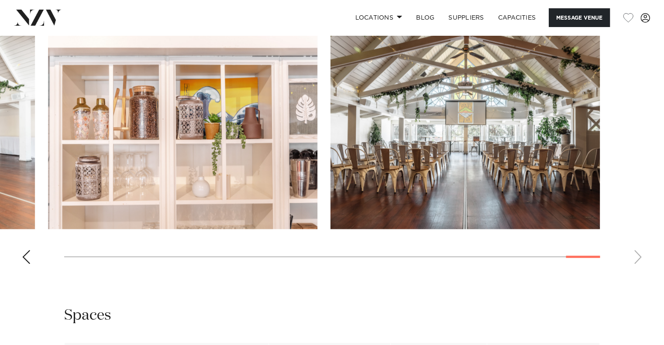
click at [637, 253] on swiper-container at bounding box center [332, 151] width 664 height 240
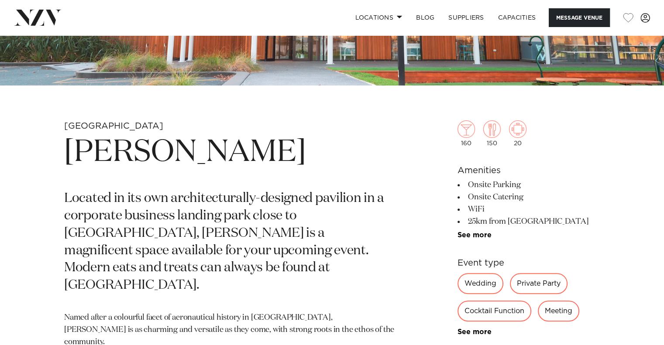
scroll to position [262, 0]
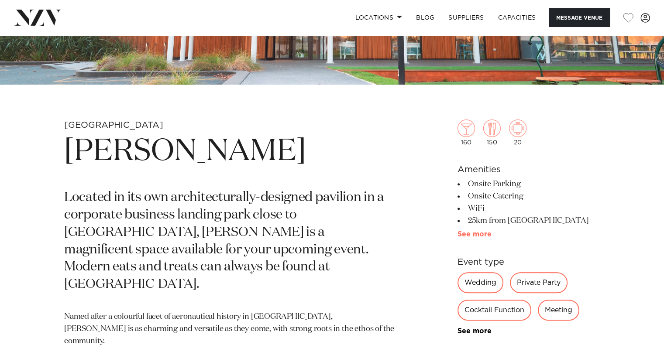
click at [479, 232] on link "See more" at bounding box center [491, 234] width 68 height 7
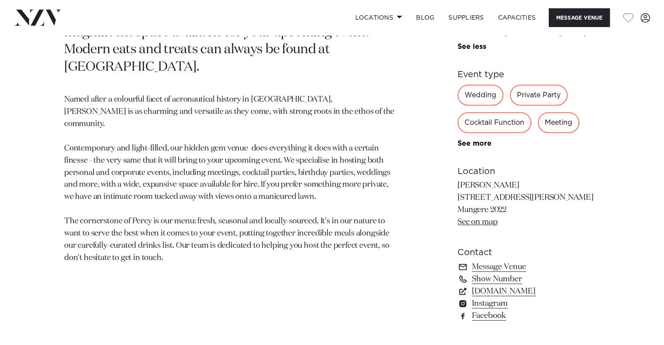
scroll to position [480, 0]
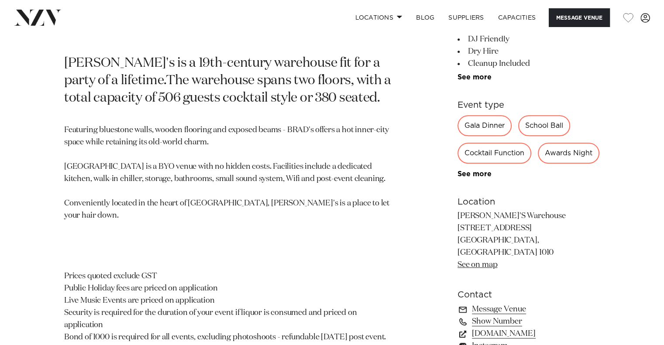
scroll to position [480, 0]
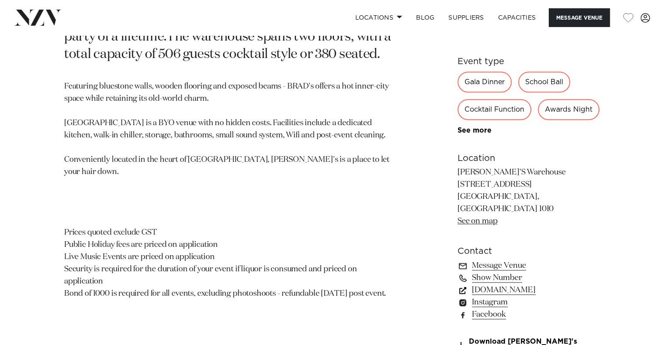
click at [487, 284] on link "brads-warehouse.com" at bounding box center [528, 290] width 142 height 12
click at [480, 127] on link "See more" at bounding box center [491, 130] width 68 height 7
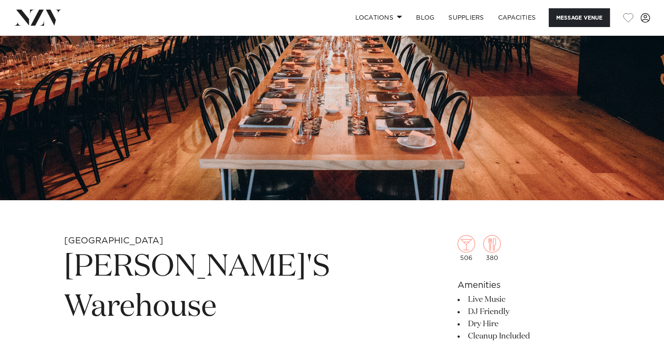
scroll to position [131, 0]
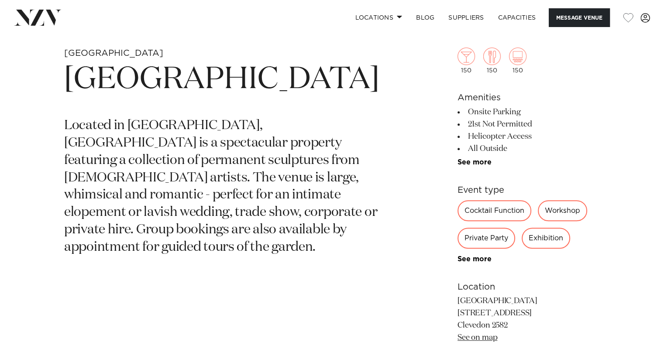
scroll to position [349, 0]
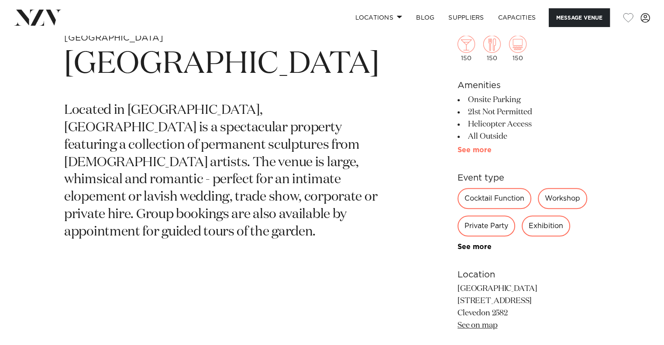
click at [475, 148] on link "See more" at bounding box center [491, 150] width 68 height 7
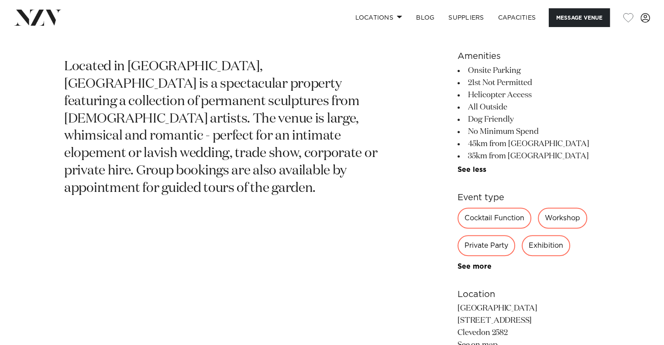
scroll to position [436, 0]
